Goal: Information Seeking & Learning: Learn about a topic

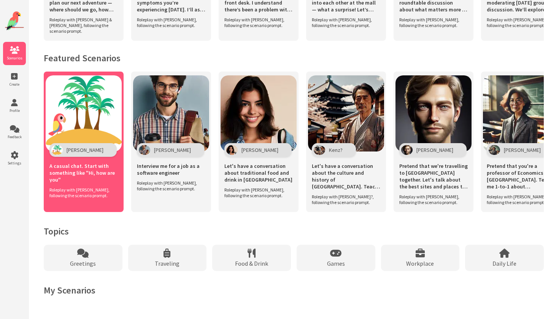
scroll to position [473, 0]
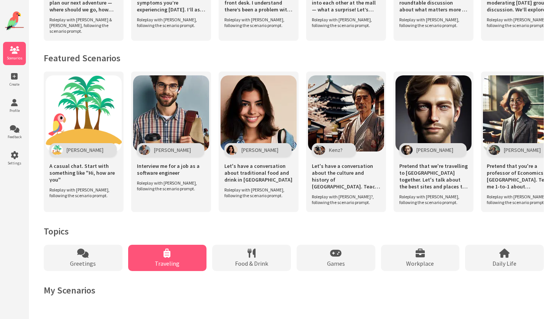
click at [182, 267] on div "Traveling" at bounding box center [167, 258] width 79 height 26
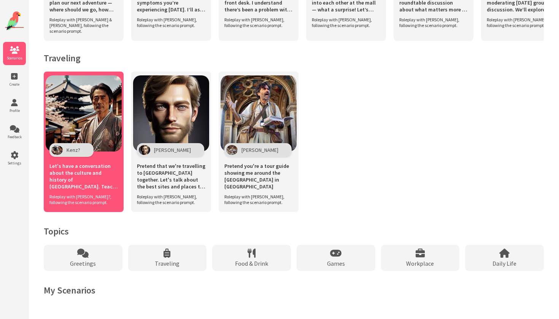
scroll to position [318, 0]
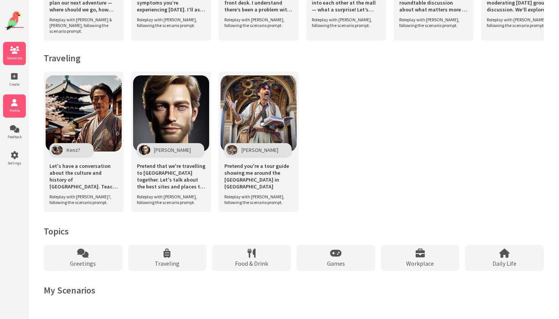
click at [16, 113] on span "Profile" at bounding box center [14, 110] width 23 height 5
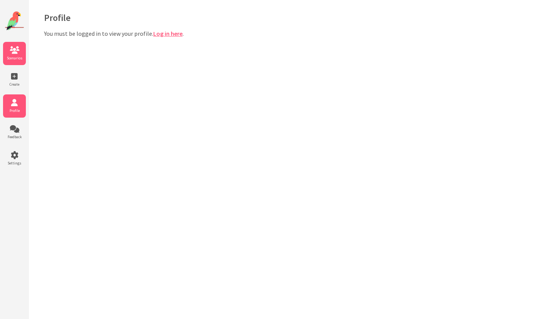
click at [15, 50] on icon at bounding box center [14, 50] width 23 height 8
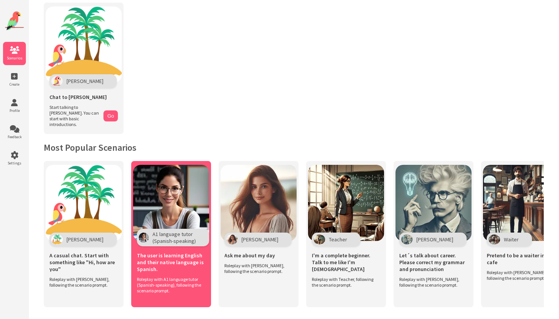
scroll to position [42, 0]
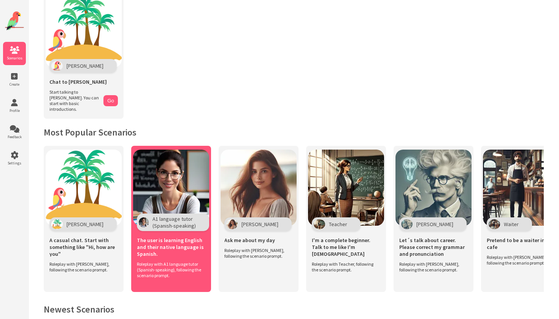
click at [195, 242] on span "The user is learning English and their native language is Spanish." at bounding box center [171, 247] width 69 height 21
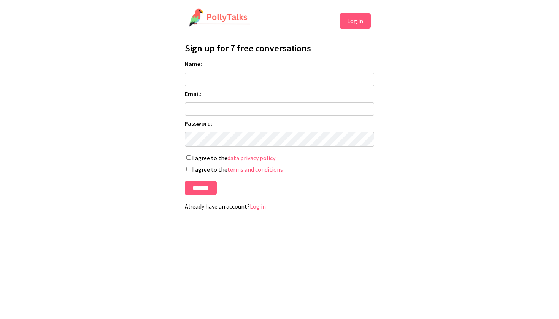
click at [362, 18] on button "Log in" at bounding box center [355, 20] width 31 height 15
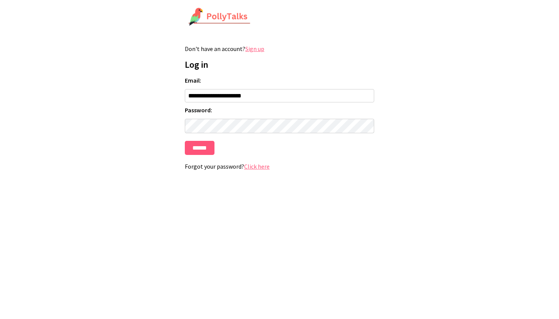
type input "**********"
click at [200, 150] on input "******" at bounding box center [200, 148] width 30 height 14
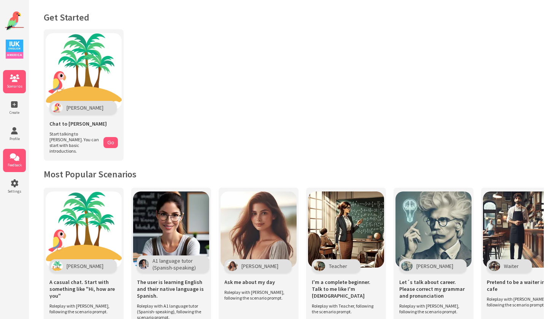
click at [14, 161] on icon at bounding box center [14, 157] width 23 height 8
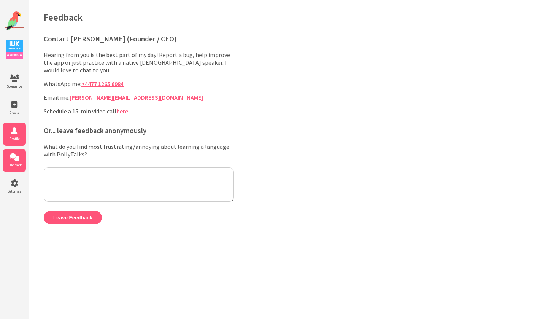
click at [14, 135] on li "Profile" at bounding box center [14, 134] width 23 height 23
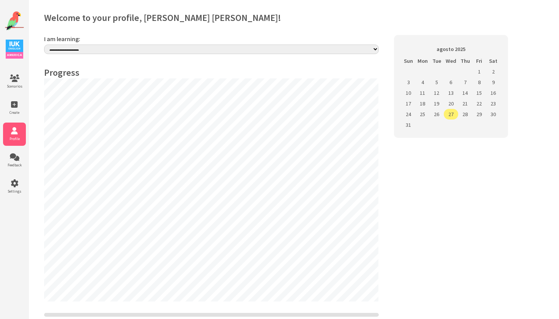
select select "**"
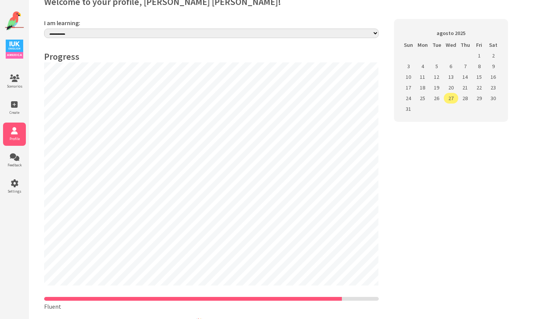
scroll to position [21, 0]
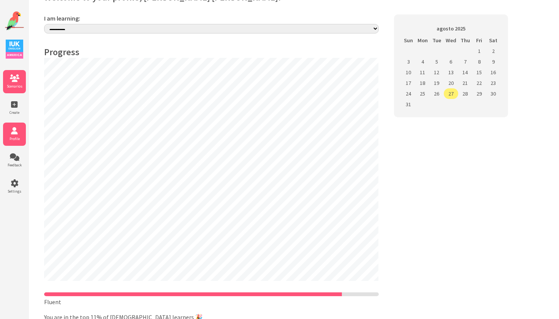
click at [11, 88] on span "Scenarios" at bounding box center [14, 86] width 23 height 5
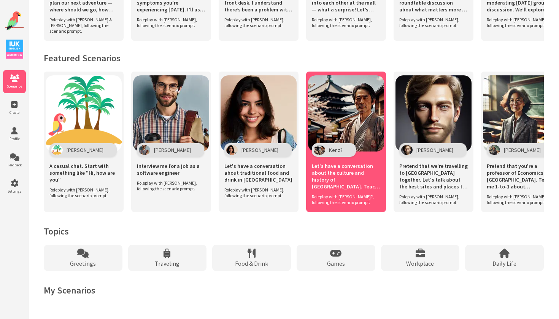
scroll to position [473, 0]
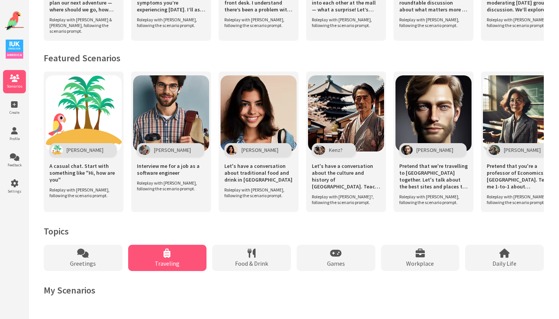
click at [160, 267] on div "Traveling" at bounding box center [167, 258] width 79 height 26
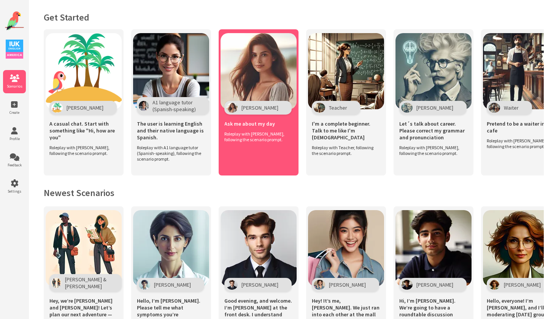
click at [298, 105] on div "Maria Ask me about my day Roleplay with Maria, following the scenario prompt." at bounding box center [259, 102] width 80 height 146
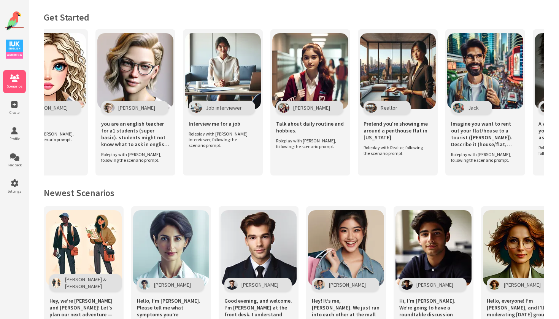
scroll to position [0, 1350]
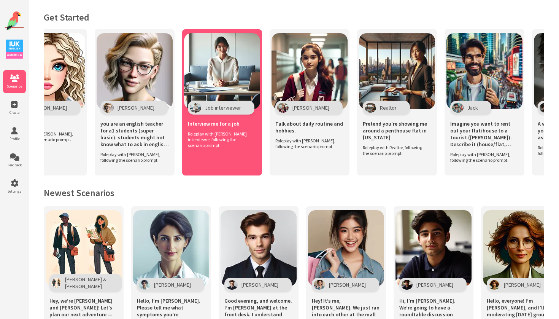
click at [233, 123] on span "Interview me for a job" at bounding box center [214, 123] width 52 height 7
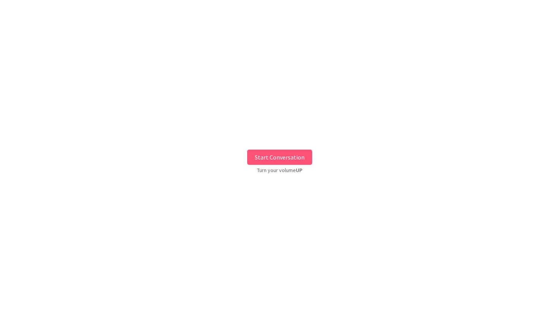
click at [275, 164] on button "Start Conversation" at bounding box center [279, 157] width 65 height 15
click at [258, 153] on button "Start Conversation" at bounding box center [279, 157] width 65 height 15
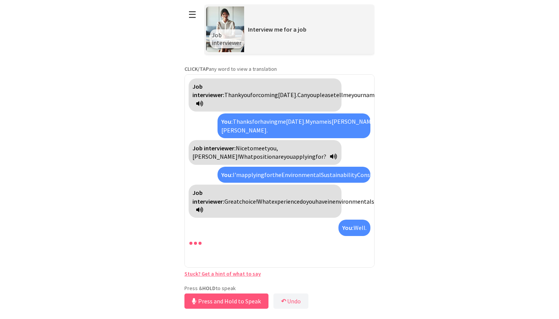
click at [83, 279] on html "**********" at bounding box center [279, 159] width 559 height 319
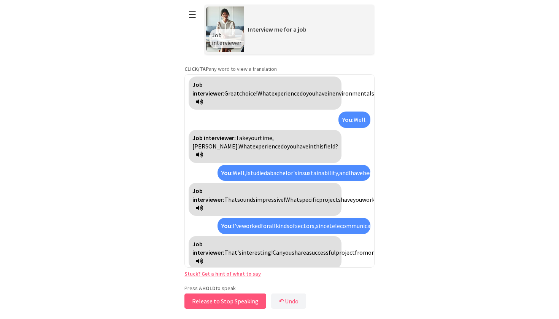
click at [190, 300] on button "Release to Stop Speaking" at bounding box center [226, 300] width 82 height 15
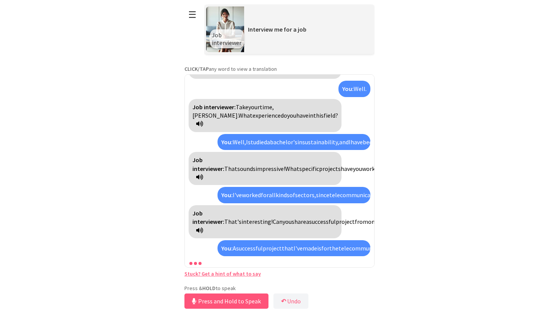
scroll to position [177, 0]
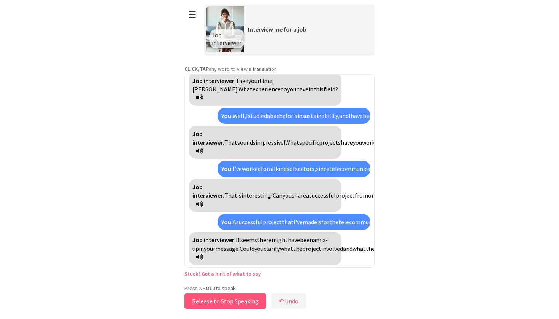
click at [190, 300] on button "Release to Stop Speaking" at bounding box center [226, 300] width 82 height 15
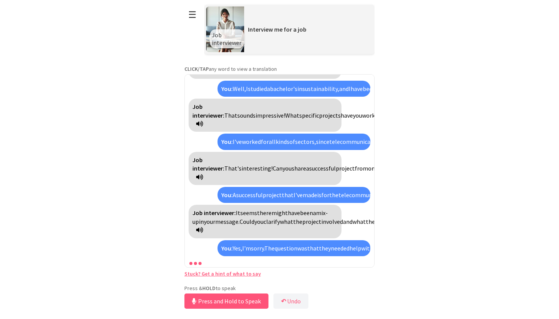
scroll to position [247, 0]
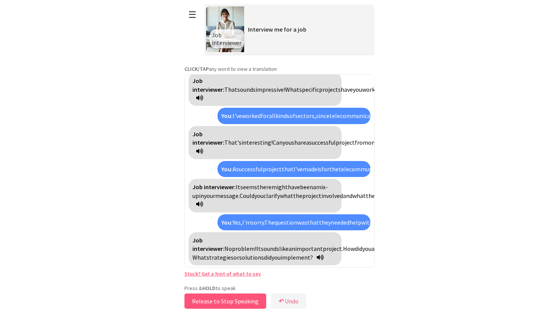
click at [190, 300] on button "Release to Stop Speaking" at bounding box center [226, 300] width 82 height 15
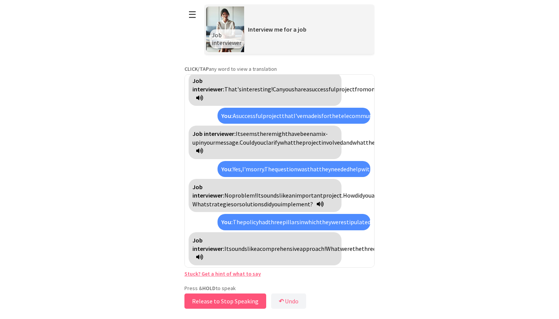
scroll to position [342, 0]
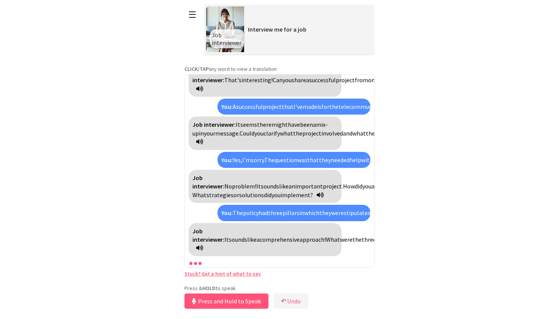
click at [97, 222] on html "**********" at bounding box center [279, 159] width 559 height 319
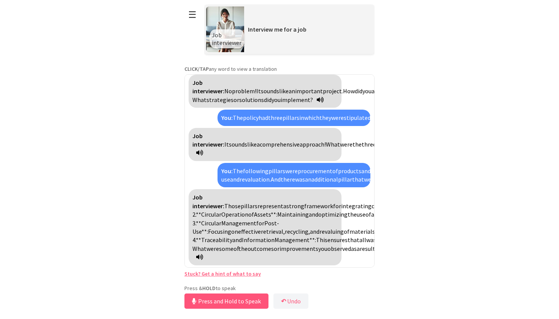
scroll to position [561, 0]
click at [203, 257] on icon at bounding box center [199, 257] width 7 height 6
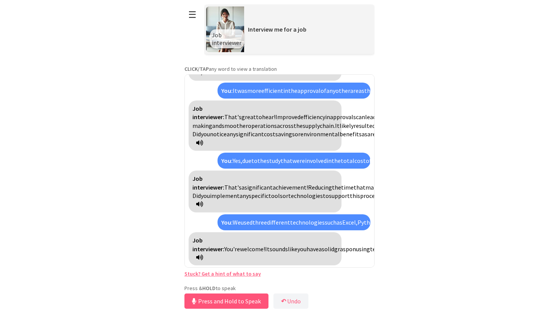
scroll to position [894, 0]
click at [199, 14] on button "☰" at bounding box center [193, 14] width 16 height 19
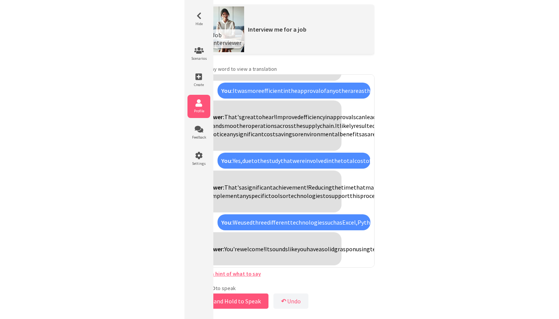
click at [201, 112] on span "Profile" at bounding box center [199, 110] width 23 height 5
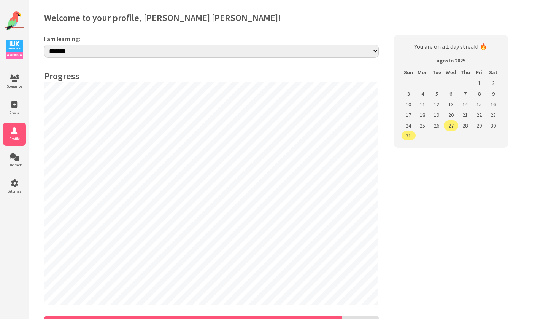
select select "**"
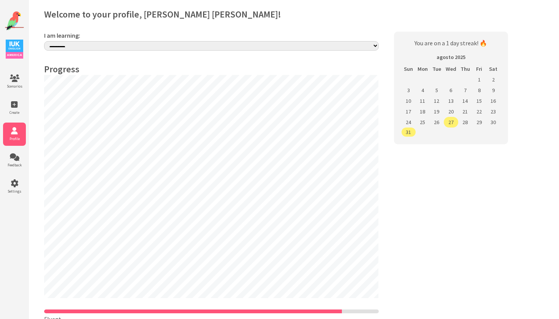
scroll to position [7, 0]
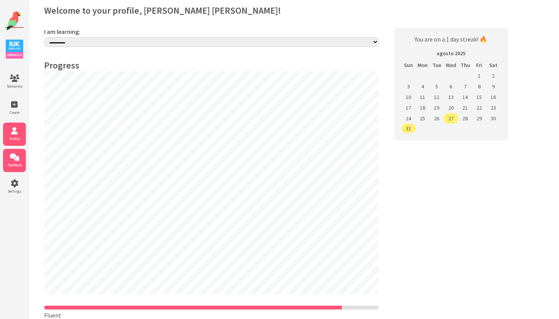
click at [8, 162] on li "Feedback" at bounding box center [14, 160] width 23 height 23
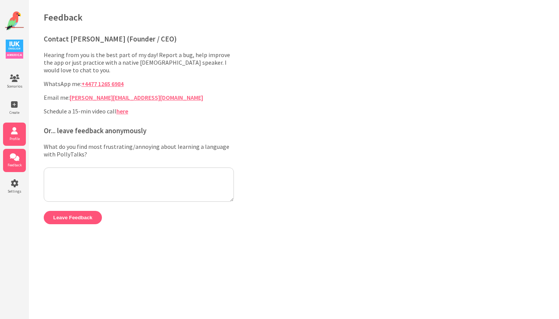
click at [18, 132] on icon at bounding box center [14, 131] width 23 height 8
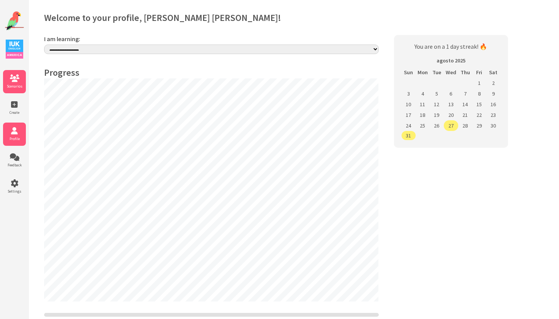
select select "**"
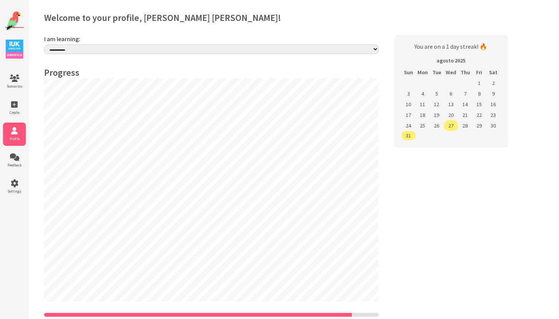
click at [10, 23] on img at bounding box center [14, 20] width 19 height 19
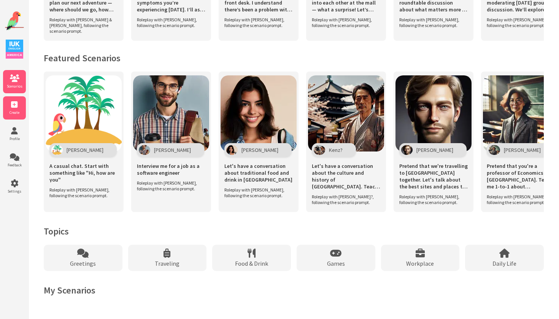
scroll to position [473, 0]
click at [19, 108] on li "Create" at bounding box center [14, 107] width 23 height 23
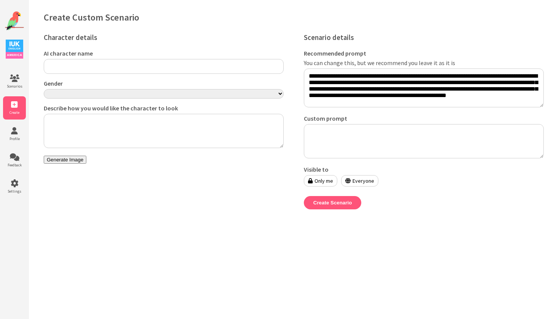
click at [186, 102] on div "Gender **** ******" at bounding box center [164, 92] width 240 height 25
drag, startPoint x: 123, startPoint y: 110, endPoint x: 163, endPoint y: 113, distance: 40.8
click at [142, 110] on label "Describe how you would like the character to look" at bounding box center [164, 108] width 240 height 8
click at [142, 114] on textarea "Describe how you would like the character to look" at bounding box center [164, 131] width 240 height 34
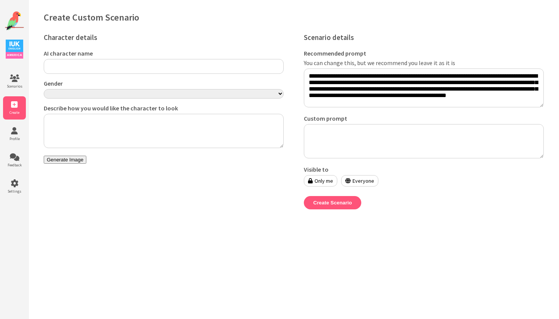
drag, startPoint x: 77, startPoint y: 148, endPoint x: 73, endPoint y: 146, distance: 4.8
click at [75, 148] on textarea "Describe how you would like the character to look" at bounding box center [164, 131] width 240 height 34
click at [16, 82] on icon at bounding box center [14, 79] width 23 height 8
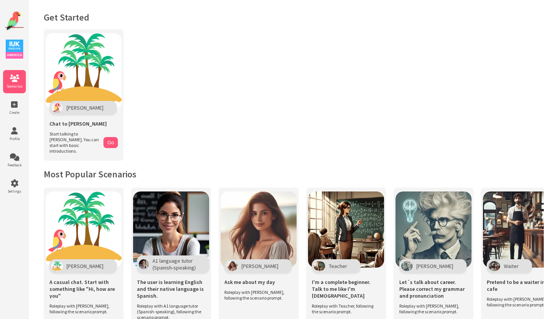
click at [17, 25] on img at bounding box center [14, 20] width 19 height 19
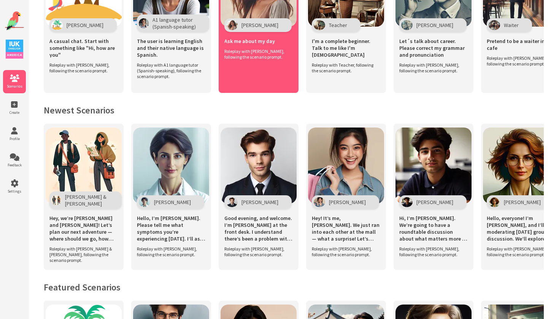
scroll to position [241, 0]
